Goal: Information Seeking & Learning: Learn about a topic

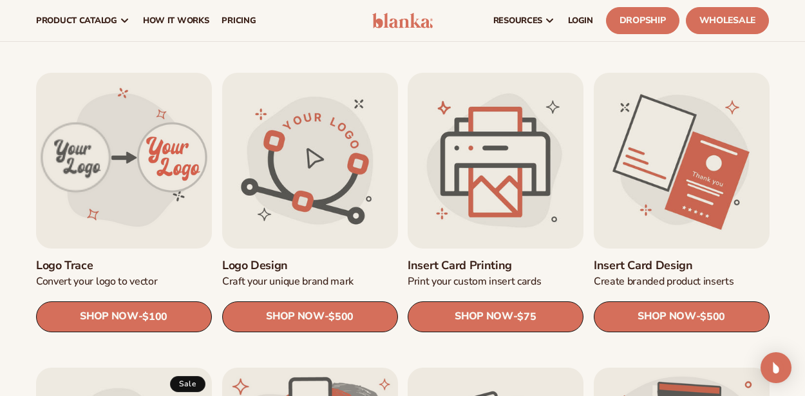
scroll to position [370, 0]
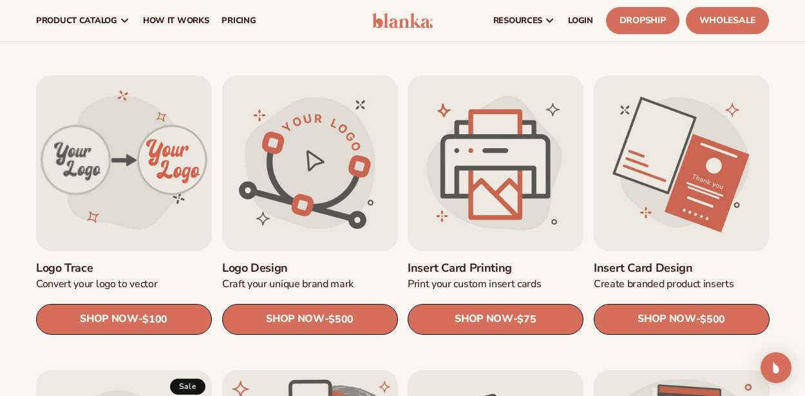
click at [264, 261] on link "Logo design" at bounding box center [310, 268] width 176 height 14
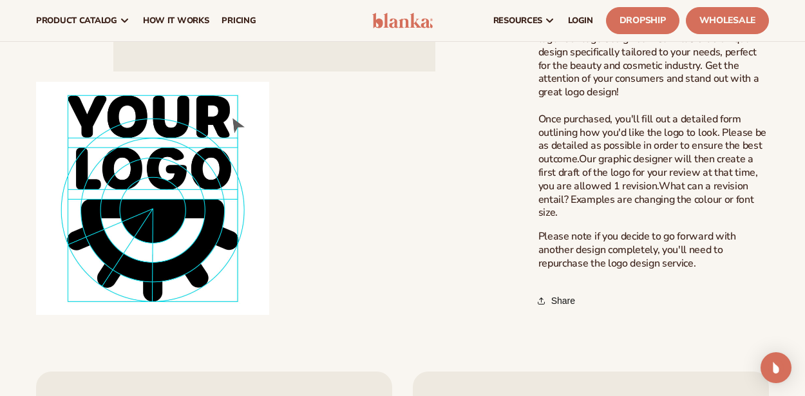
scroll to position [404, 0]
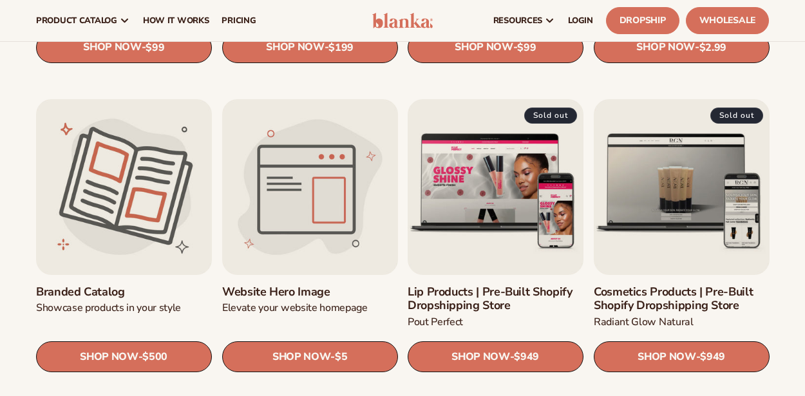
scroll to position [1233, 0]
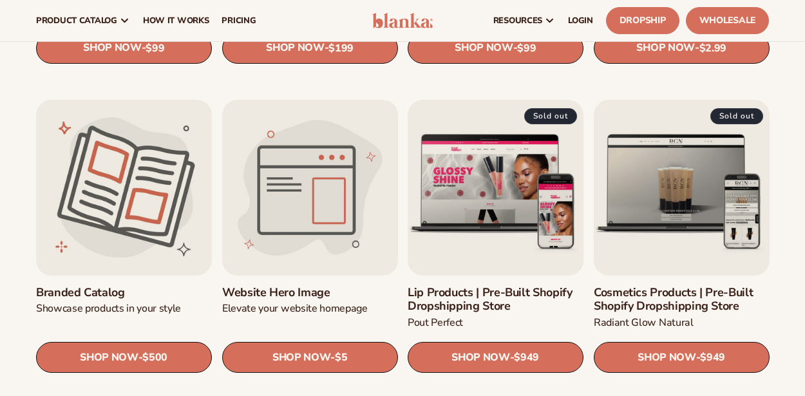
click at [123, 286] on link "Branded catalog" at bounding box center [124, 293] width 176 height 14
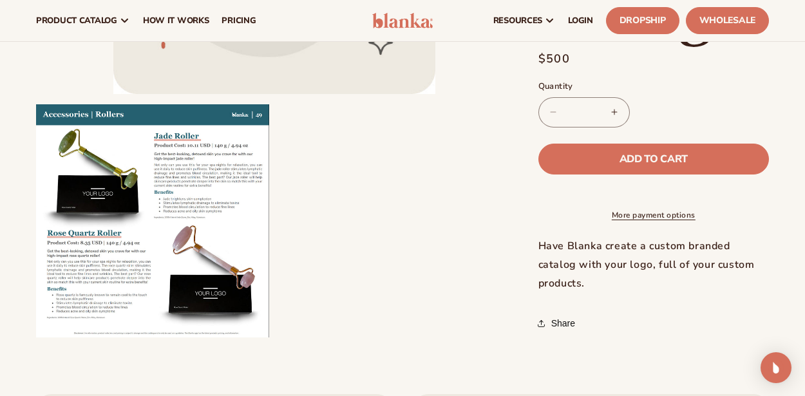
scroll to position [311, 0]
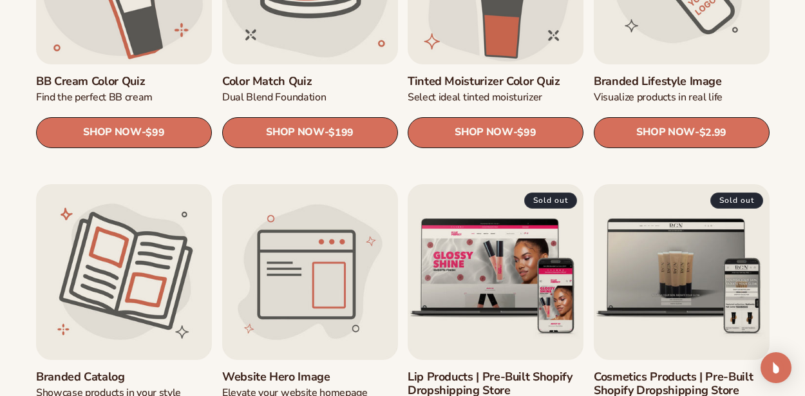
scroll to position [1158, 0]
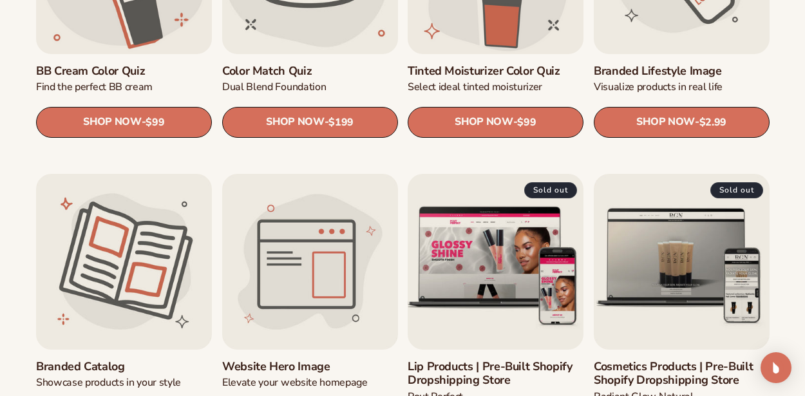
click at [485, 360] on link "Lip Products | Pre-Built Shopify Dropshipping Store" at bounding box center [496, 374] width 176 height 28
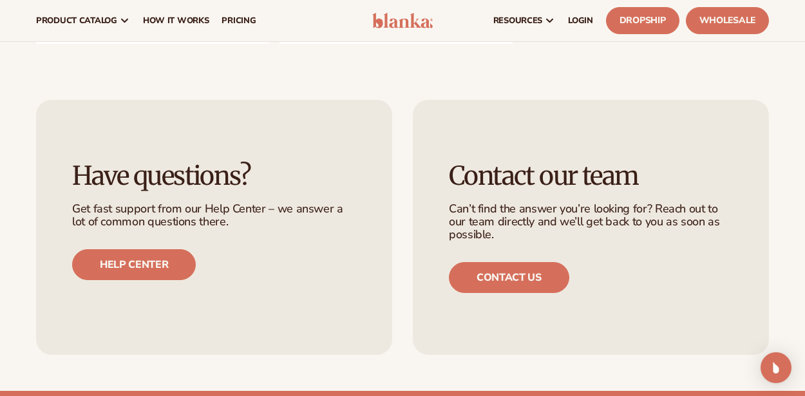
scroll to position [1893, 0]
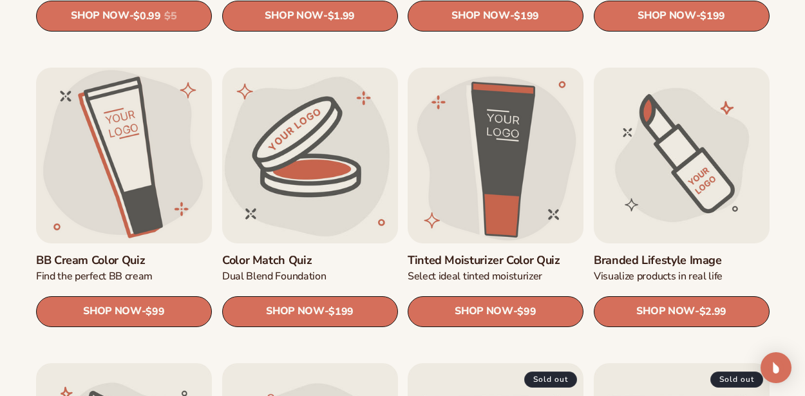
scroll to position [968, 0]
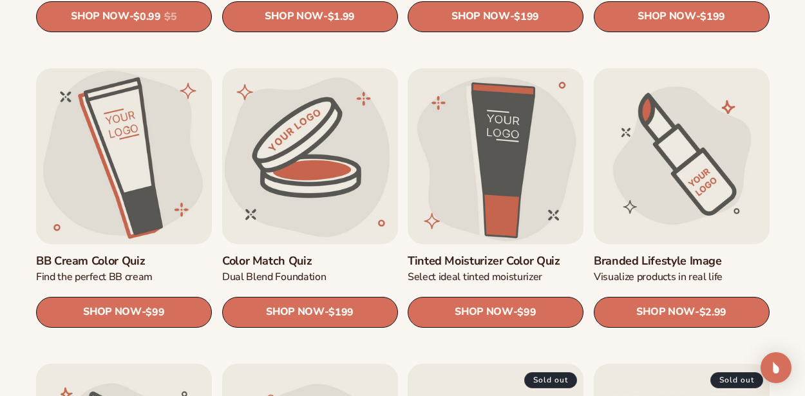
click at [714, 254] on link "Branded Lifestyle Image" at bounding box center [682, 261] width 176 height 14
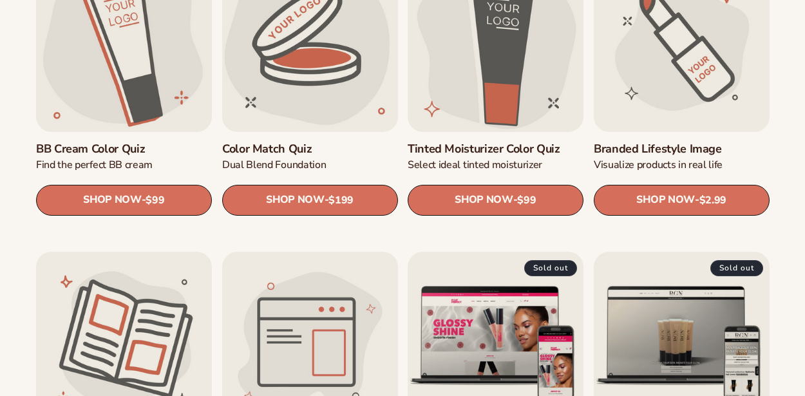
scroll to position [1080, 0]
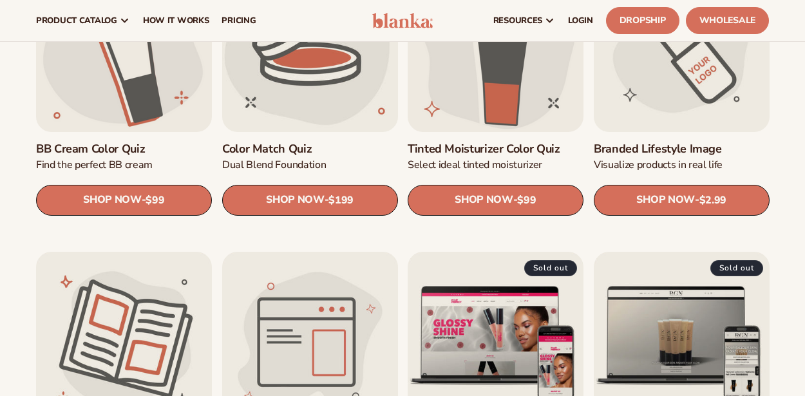
click at [709, 142] on link "Branded Lifestyle Image" at bounding box center [682, 149] width 176 height 14
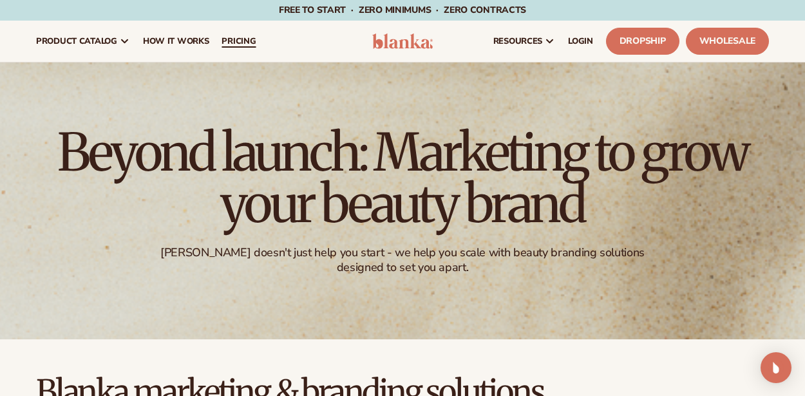
click at [238, 51] on link "pricing" at bounding box center [238, 41] width 47 height 41
